Goal: Find specific page/section: Find specific page/section

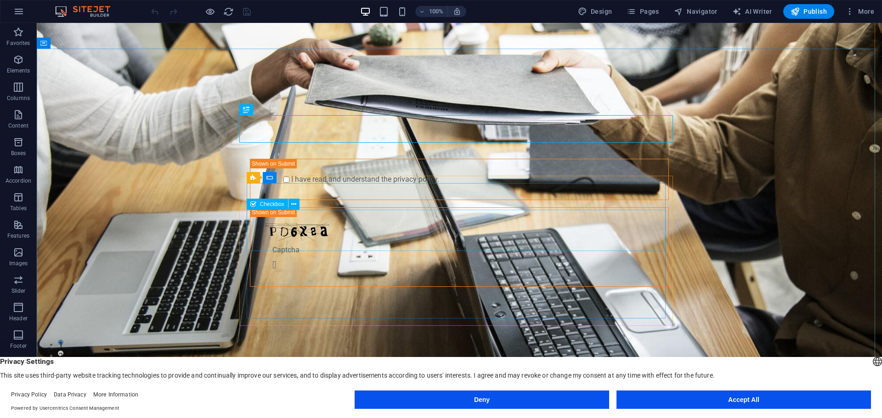
scroll to position [46, 0]
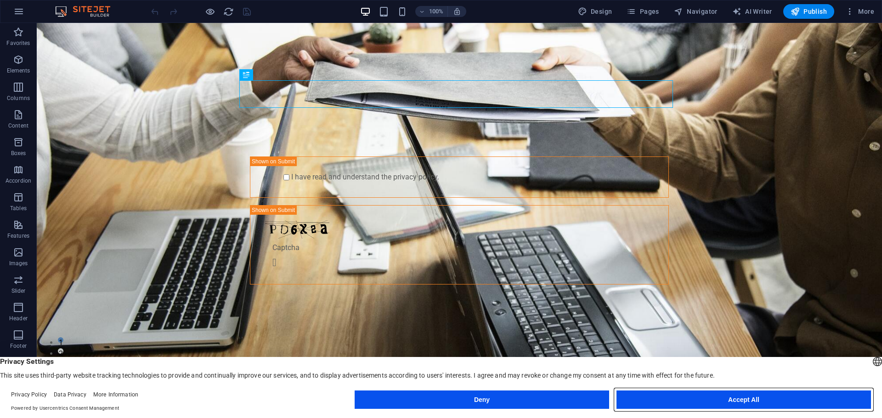
drag, startPoint x: 668, startPoint y: 402, endPoint x: 546, endPoint y: 329, distance: 141.7
click at [669, 402] on button "Accept All" at bounding box center [743, 400] width 254 height 18
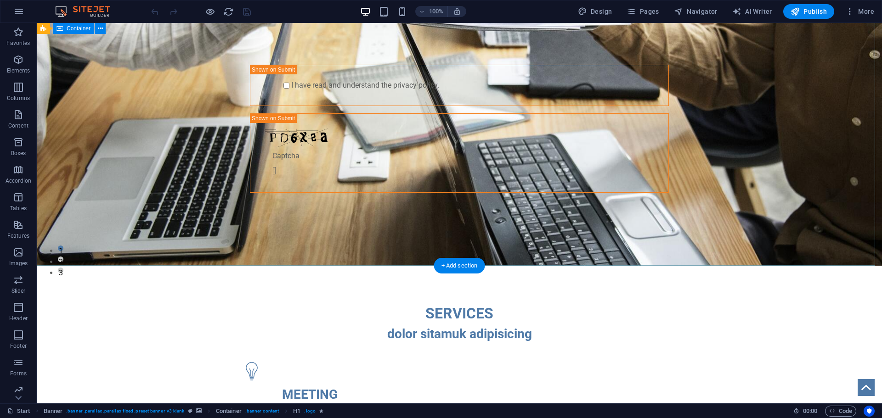
scroll to position [0, 0]
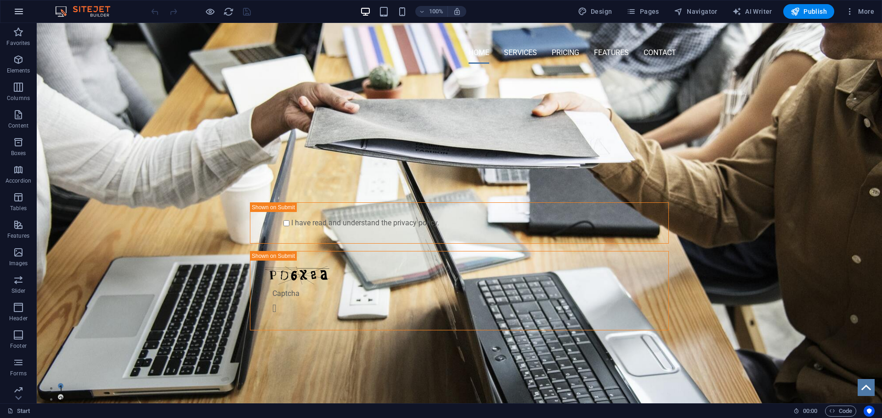
click at [25, 7] on button "button" at bounding box center [19, 11] width 22 height 22
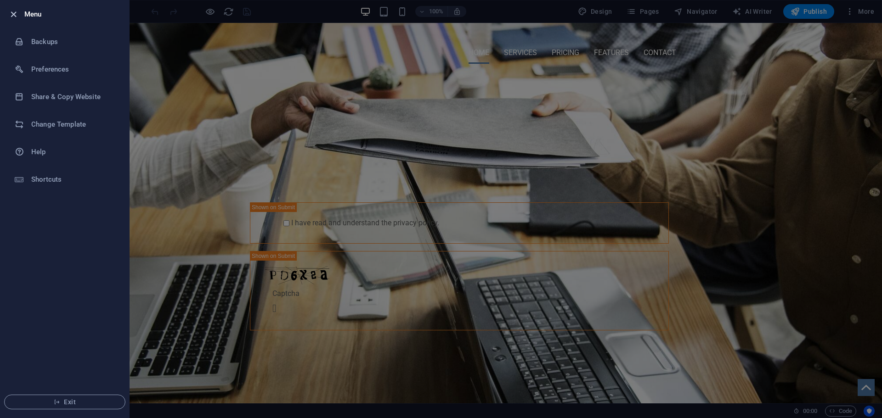
click at [16, 14] on icon "button" at bounding box center [13, 14] width 11 height 11
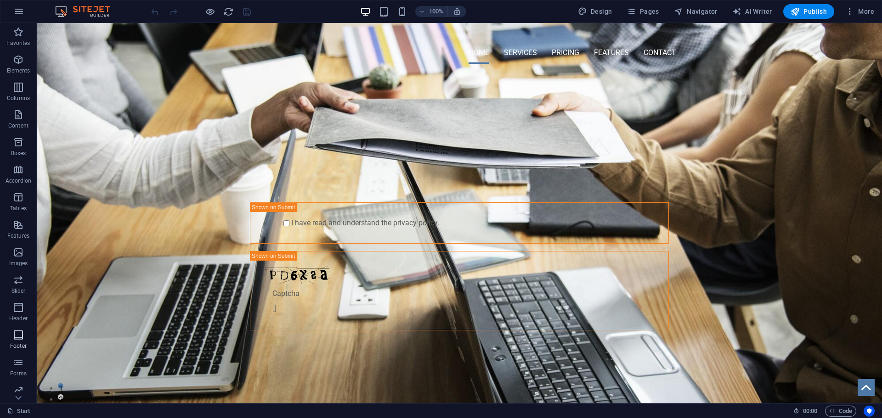
click at [18, 332] on icon "button" at bounding box center [18, 335] width 11 height 11
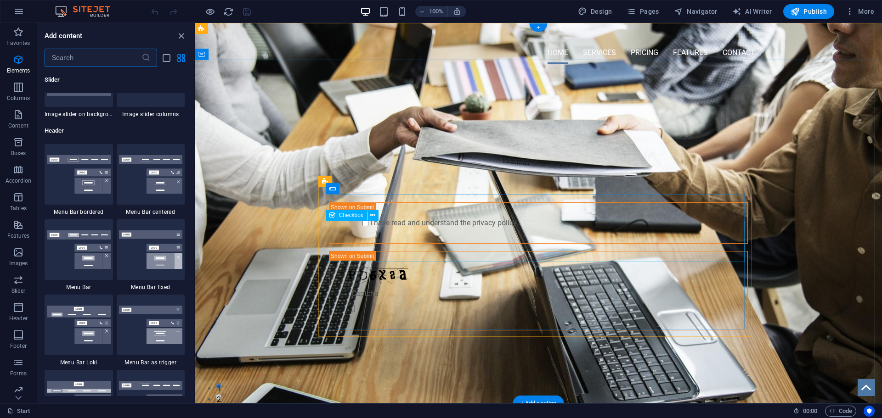
scroll to position [6079, 0]
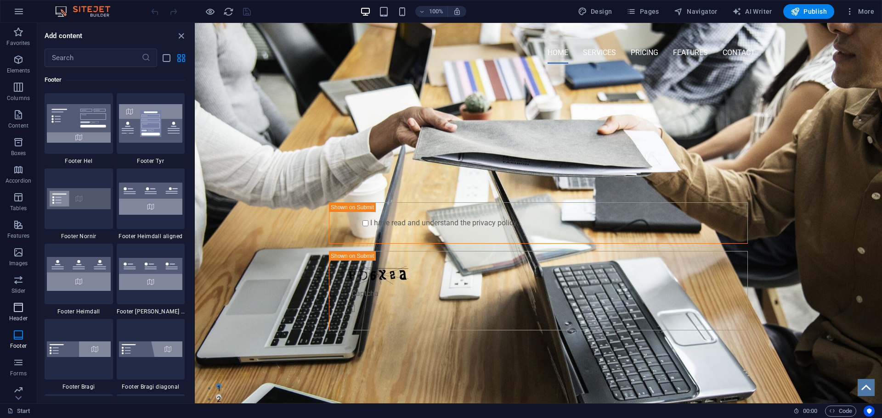
click at [23, 310] on icon "button" at bounding box center [18, 307] width 11 height 11
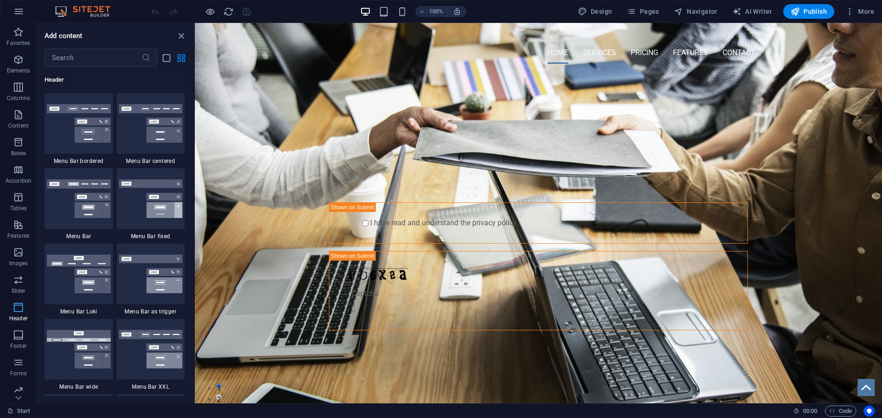
scroll to position [5529, 0]
click at [22, 173] on icon "button" at bounding box center [18, 169] width 11 height 11
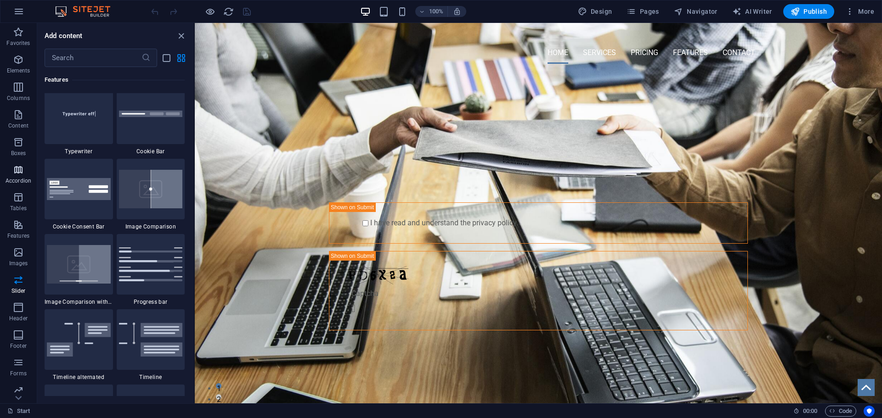
scroll to position [2932, 0]
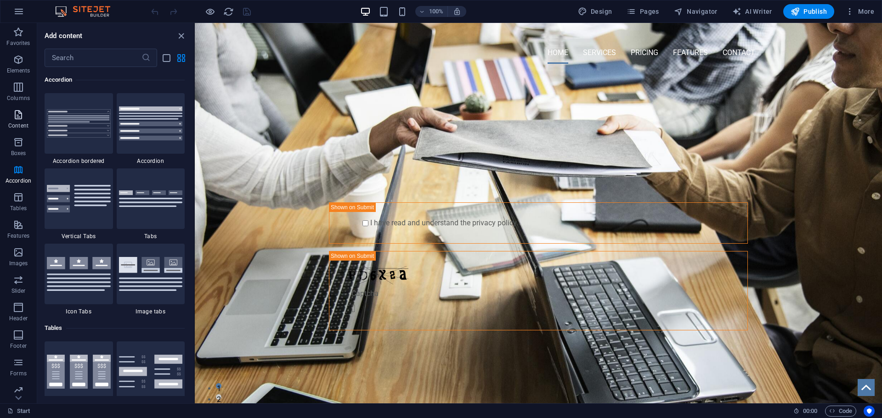
click at [20, 117] on icon "button" at bounding box center [18, 114] width 11 height 11
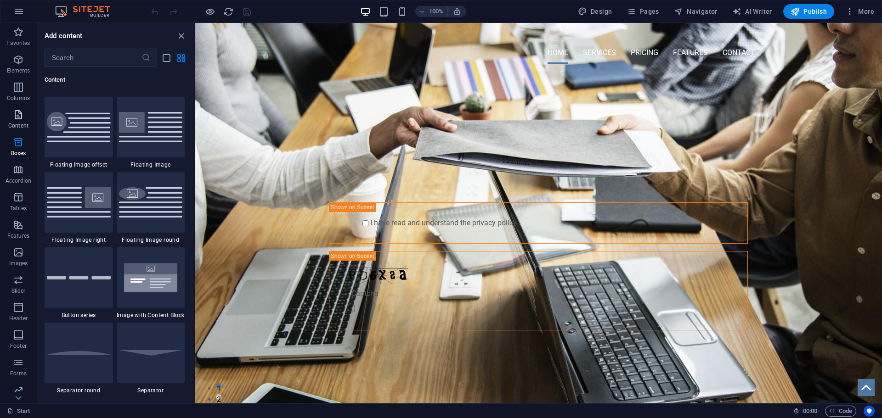
scroll to position [1607, 0]
